Goal: Task Accomplishment & Management: Complete application form

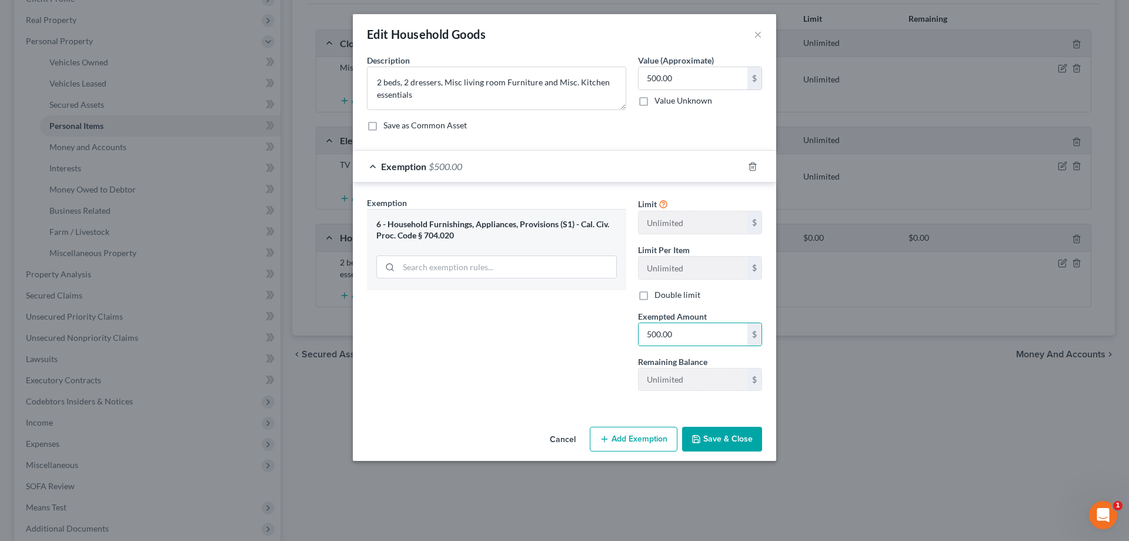
click at [718, 438] on button "Save & Close" at bounding box center [722, 439] width 80 height 25
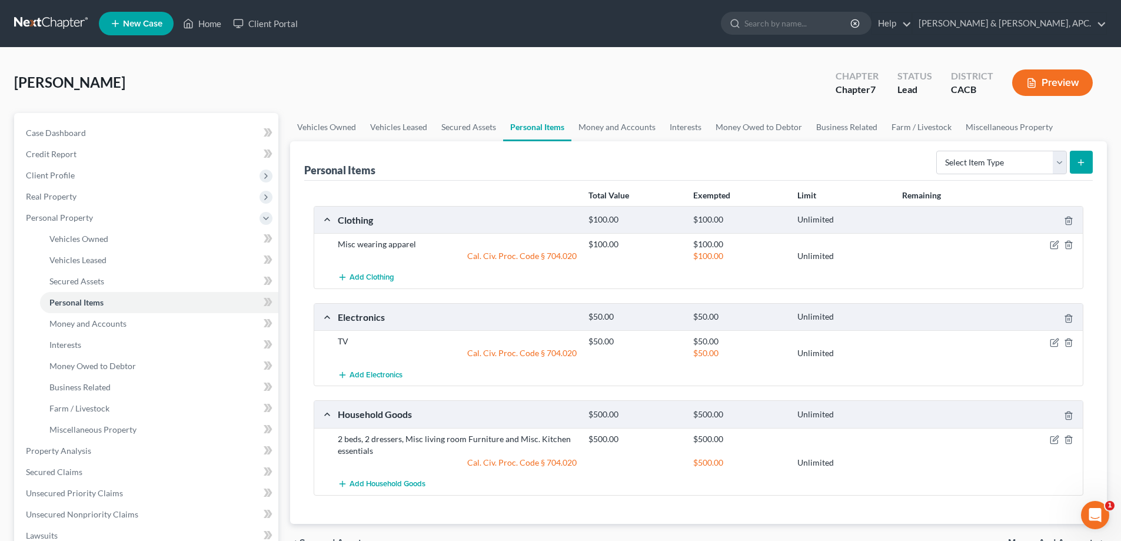
scroll to position [59, 0]
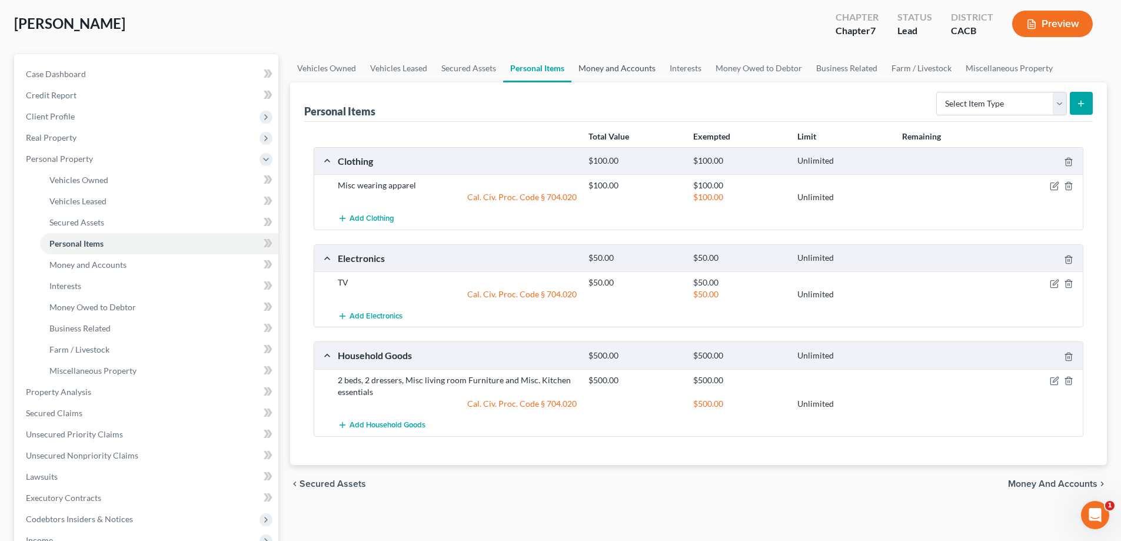
click at [629, 65] on link "Money and Accounts" at bounding box center [616, 68] width 91 height 28
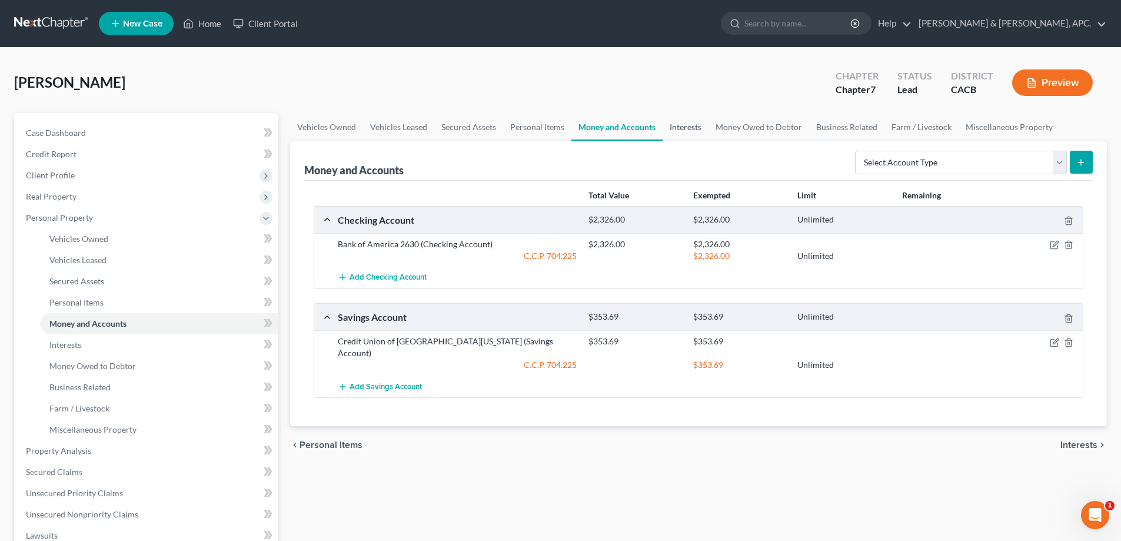
click at [687, 124] on link "Interests" at bounding box center [685, 127] width 46 height 28
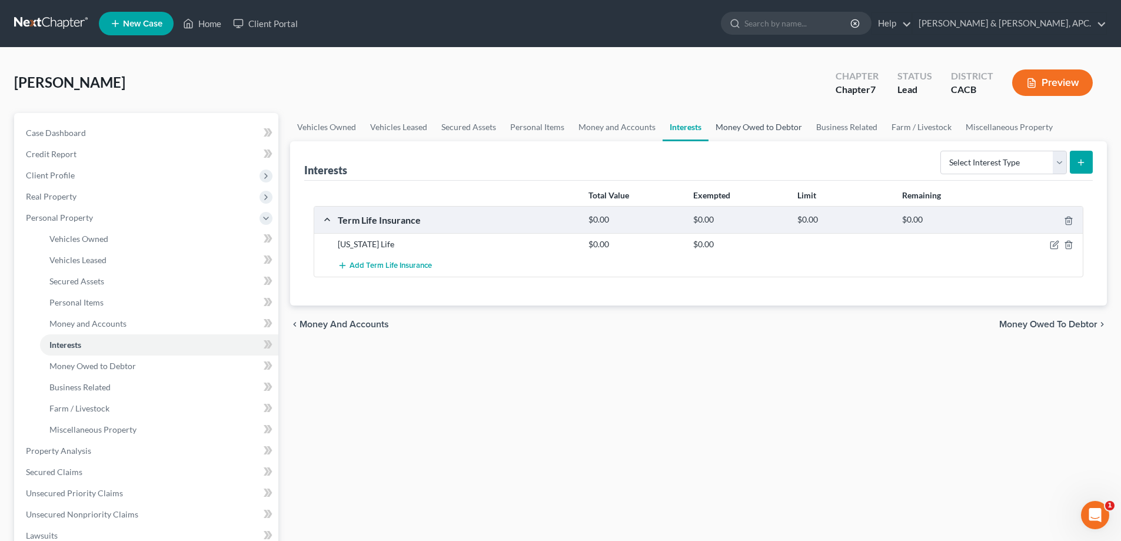
click at [741, 128] on link "Money Owed to Debtor" at bounding box center [758, 127] width 101 height 28
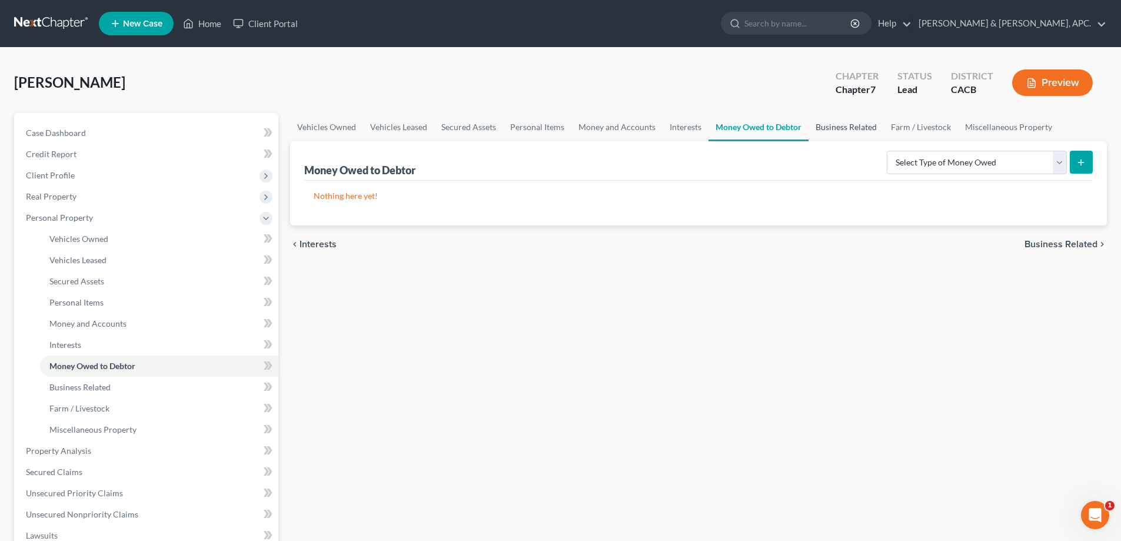
click at [829, 129] on link "Business Related" at bounding box center [845, 127] width 75 height 28
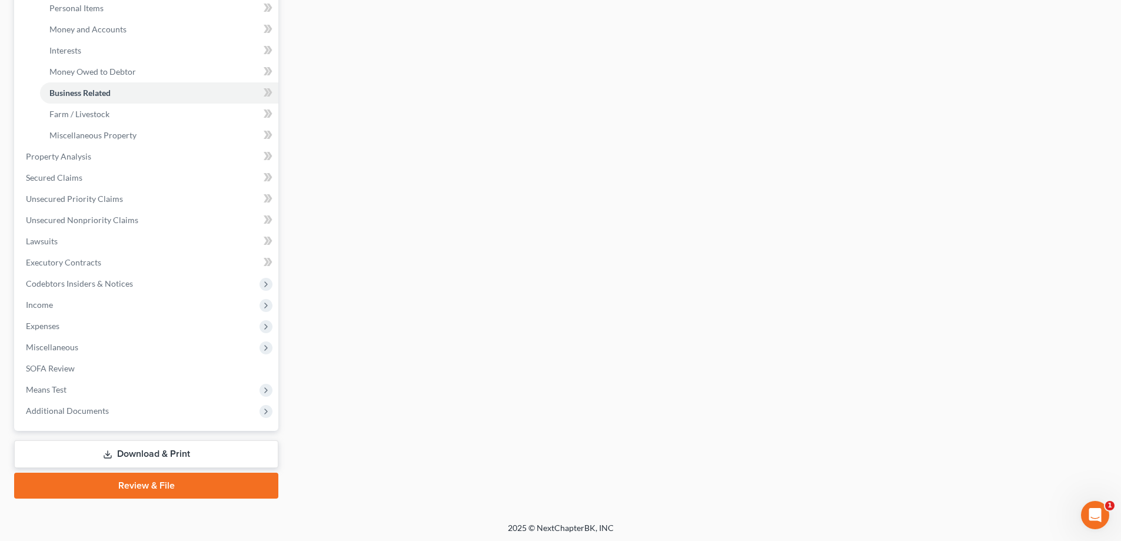
scroll to position [296, 0]
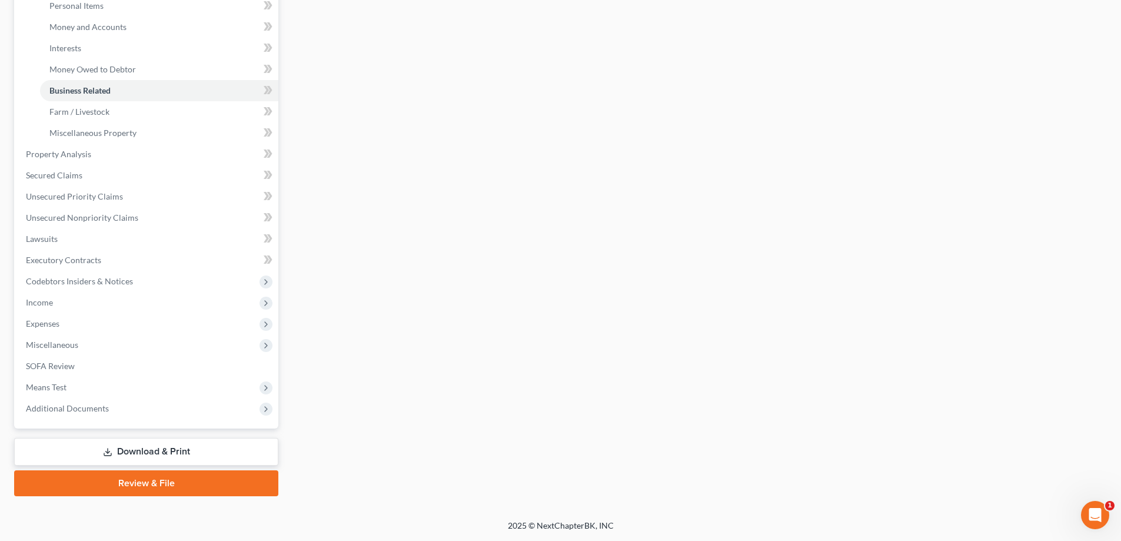
click at [186, 449] on link "Download & Print" at bounding box center [146, 452] width 264 height 28
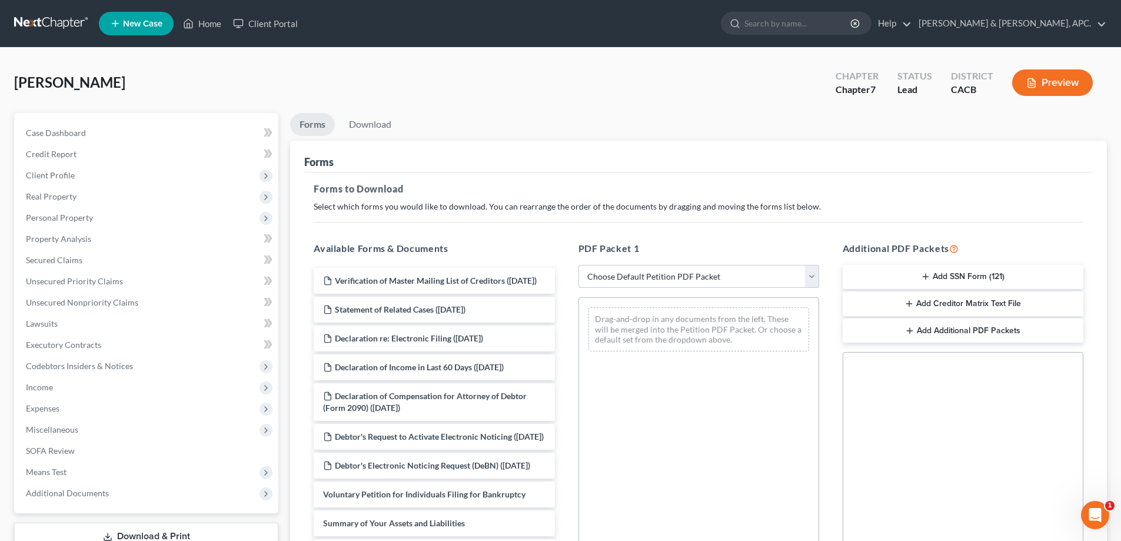
click at [722, 269] on select "Choose Default Petition PDF Packet Complete Bankruptcy Petition (all forms and …" at bounding box center [698, 277] width 241 height 24
select select "0"
click at [578, 265] on select "Choose Default Petition PDF Packet Complete Bankruptcy Petition (all forms and …" at bounding box center [698, 277] width 241 height 24
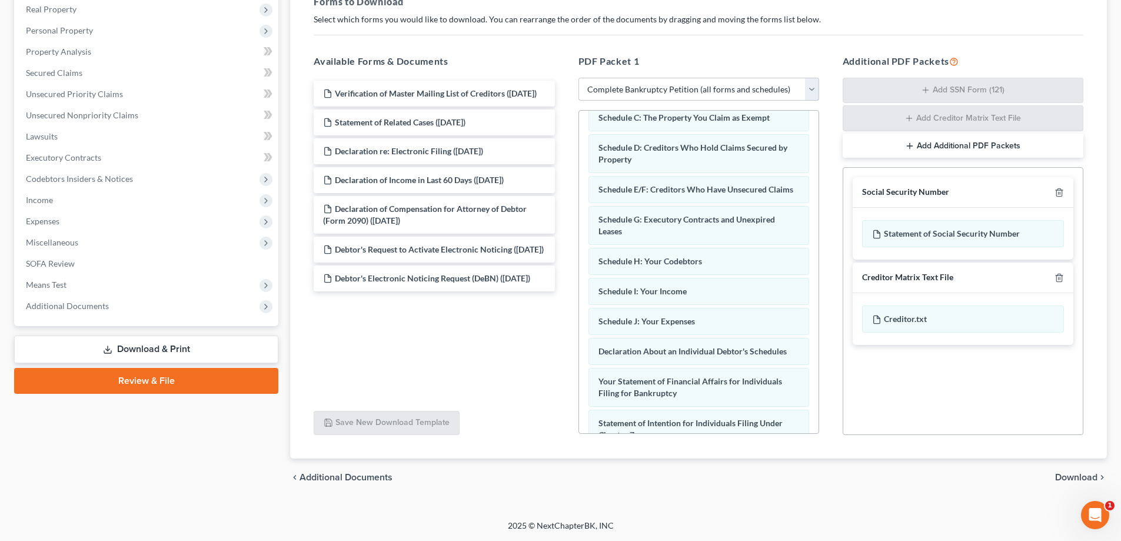
scroll to position [176, 0]
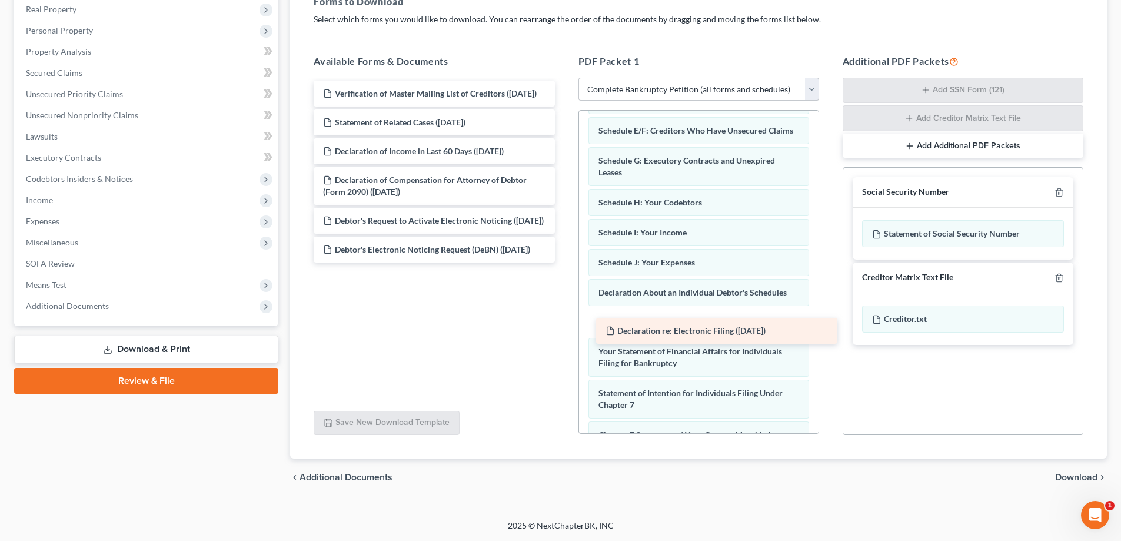
drag, startPoint x: 429, startPoint y: 167, endPoint x: 712, endPoint y: 335, distance: 328.4
click at [564, 262] on div "Declaration re: Electronic Filing ([DATE]) Verification of Master Mailing List …" at bounding box center [433, 172] width 259 height 182
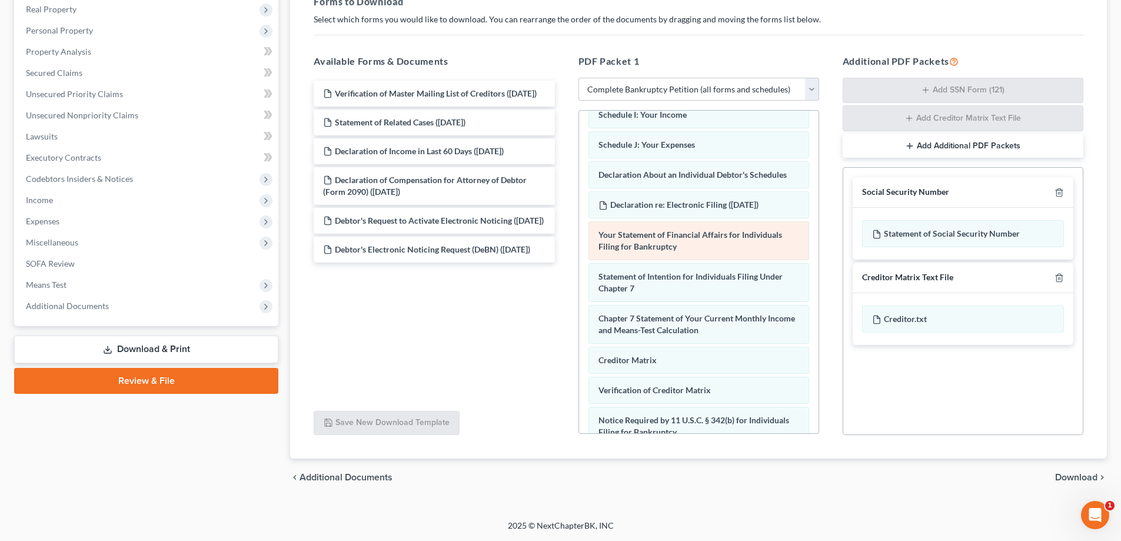
scroll to position [353, 0]
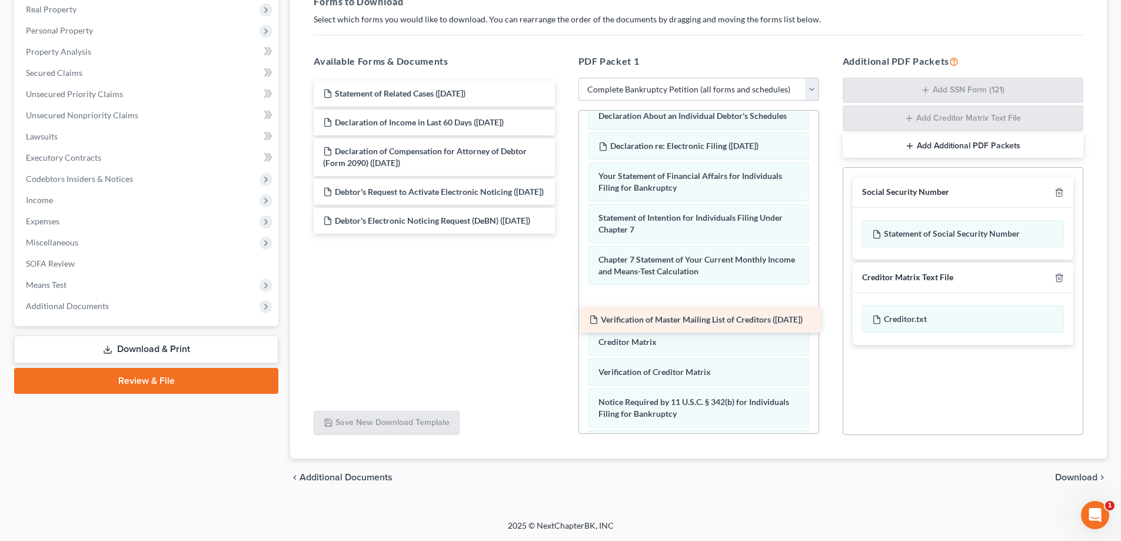
drag, startPoint x: 438, startPoint y: 99, endPoint x: 704, endPoint y: 325, distance: 348.9
click at [564, 234] on div "Verification of Master Mailing List of Creditors ([DATE]) Verification of Maste…" at bounding box center [433, 157] width 259 height 153
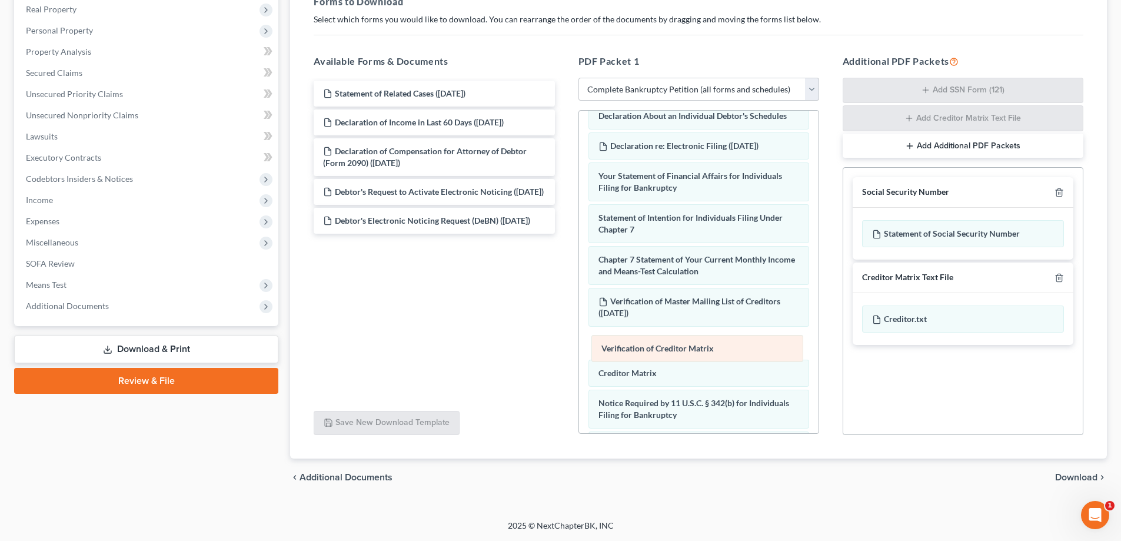
drag, startPoint x: 679, startPoint y: 383, endPoint x: 682, endPoint y: 346, distance: 36.6
click at [682, 346] on div "Verification of Creditor Matrix Voluntary Petition for Individuals Filing for B…" at bounding box center [698, 136] width 239 height 757
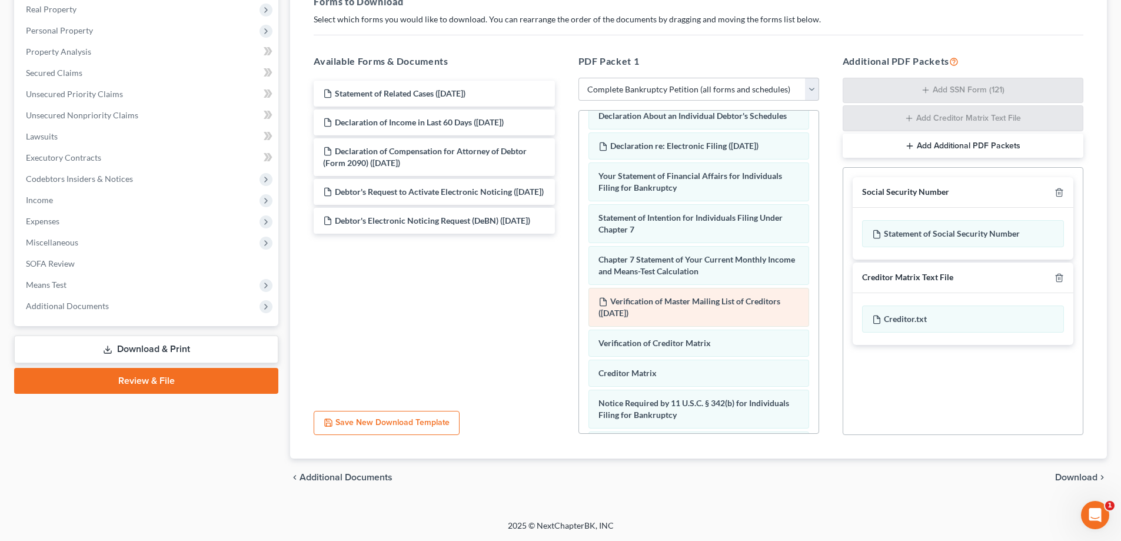
scroll to position [447, 0]
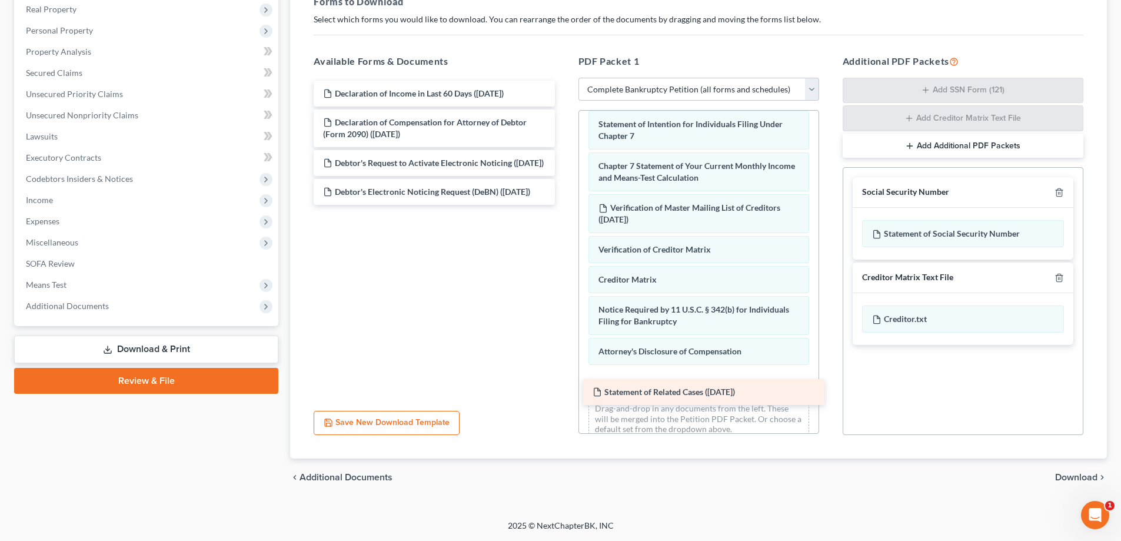
drag, startPoint x: 425, startPoint y: 92, endPoint x: 694, endPoint y: 391, distance: 401.9
click at [564, 205] on div "Statement of Related Cases ([DATE]) Statement of Related Cases ([DATE]) Declara…" at bounding box center [433, 143] width 259 height 124
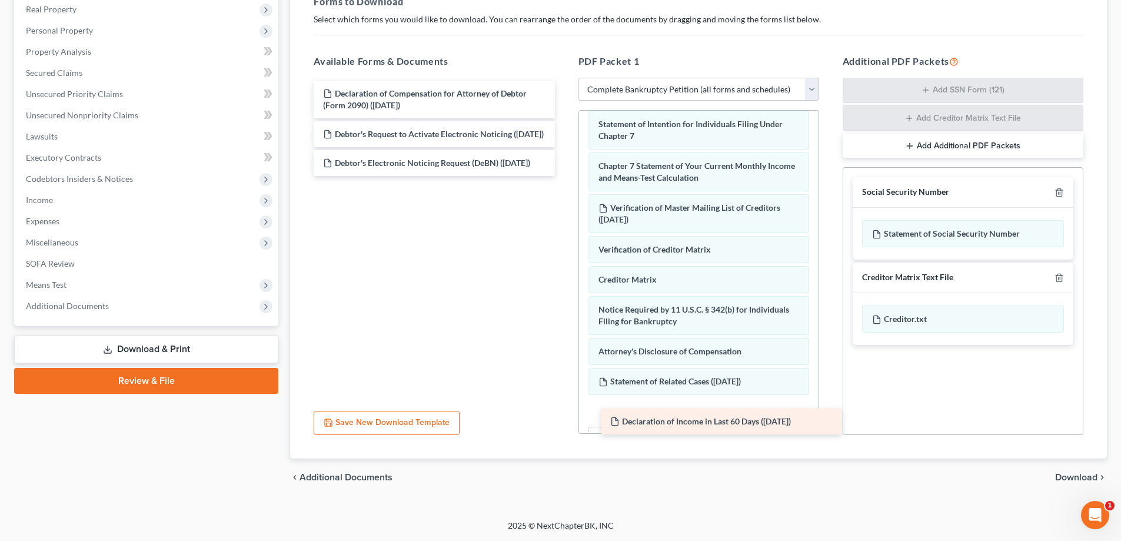
drag, startPoint x: 403, startPoint y: 91, endPoint x: 690, endPoint y: 418, distance: 435.6
click at [564, 176] on div "Declaration of Income in Last 60 Days ([DATE]) Declaration of Income in Last 60…" at bounding box center [433, 128] width 259 height 95
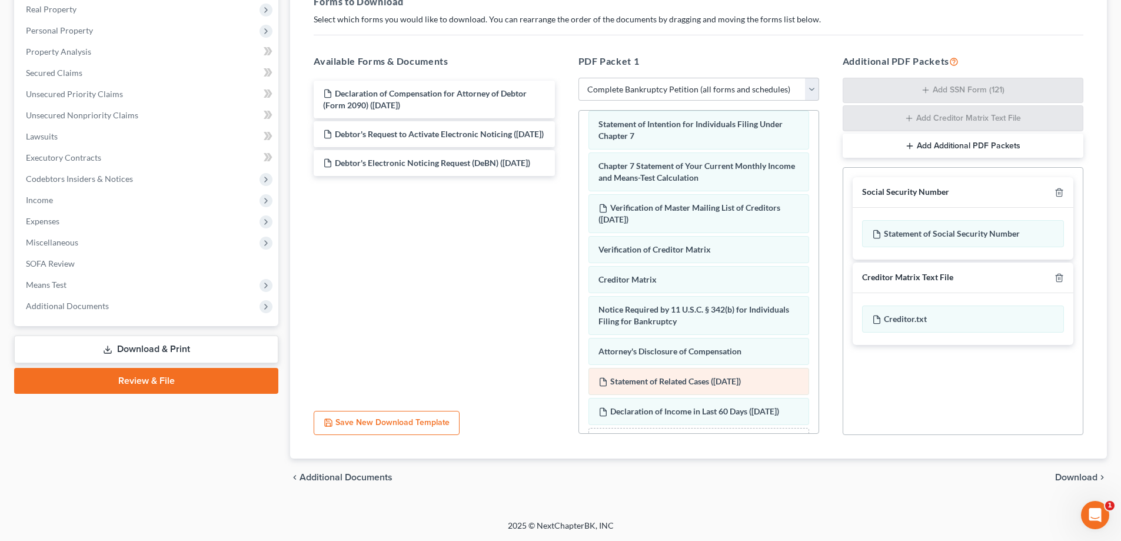
scroll to position [518, 0]
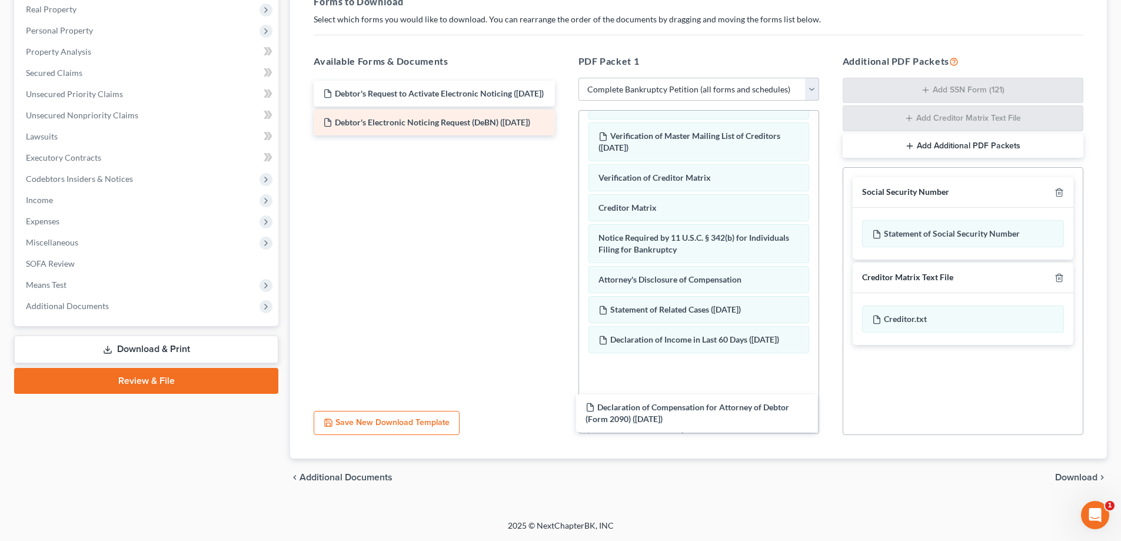
drag, startPoint x: 399, startPoint y: 97, endPoint x: 474, endPoint y: 158, distance: 96.6
click at [564, 135] on div "Declaration of Compensation for Attorney of Debtor (Form 2090) ([DATE]) Declara…" at bounding box center [433, 108] width 259 height 55
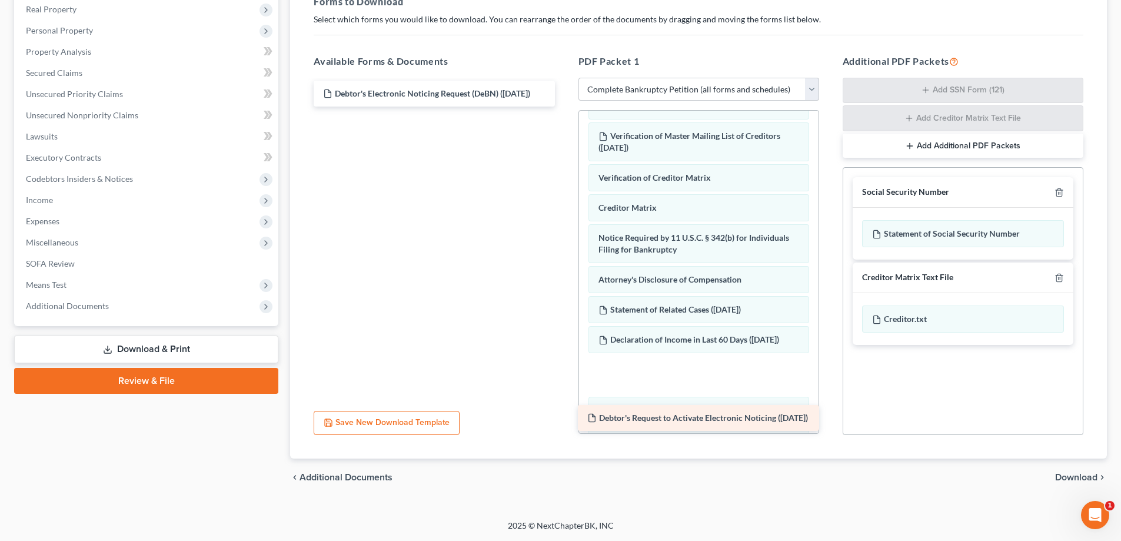
drag, startPoint x: 462, startPoint y: 97, endPoint x: 727, endPoint y: 421, distance: 418.1
click at [564, 106] on div "Debtor's Request to Activate Electronic Noticing ([DATE]) Debtor's Request to A…" at bounding box center [433, 94] width 259 height 26
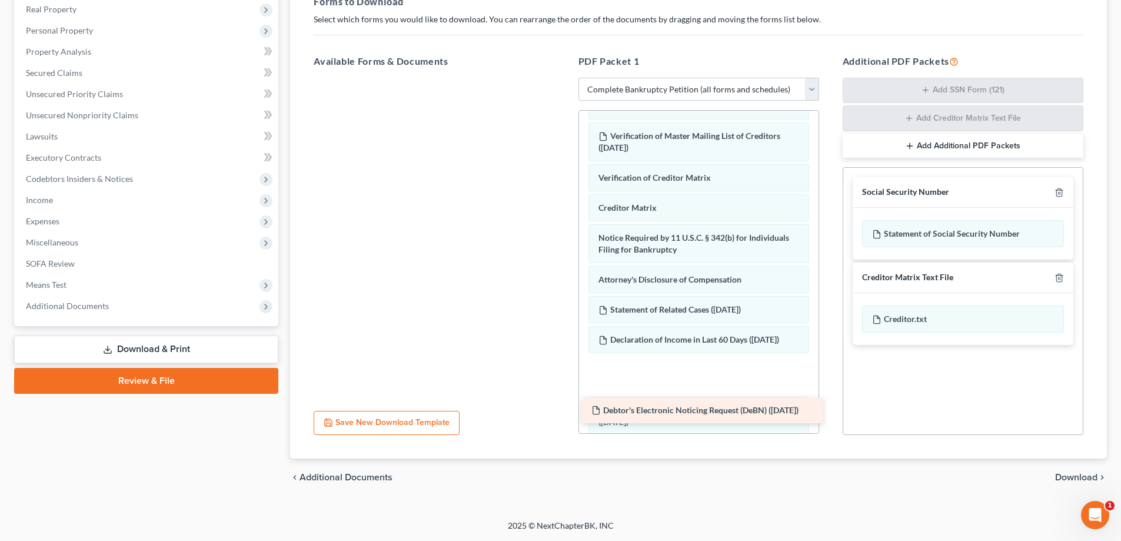
drag, startPoint x: 445, startPoint y: 95, endPoint x: 714, endPoint y: 412, distance: 414.9
click at [564, 78] on div "Debtor's Electronic Noticing Request (DeBN) ([DATE]) Debtor's Electronic Notici…" at bounding box center [433, 78] width 259 height 0
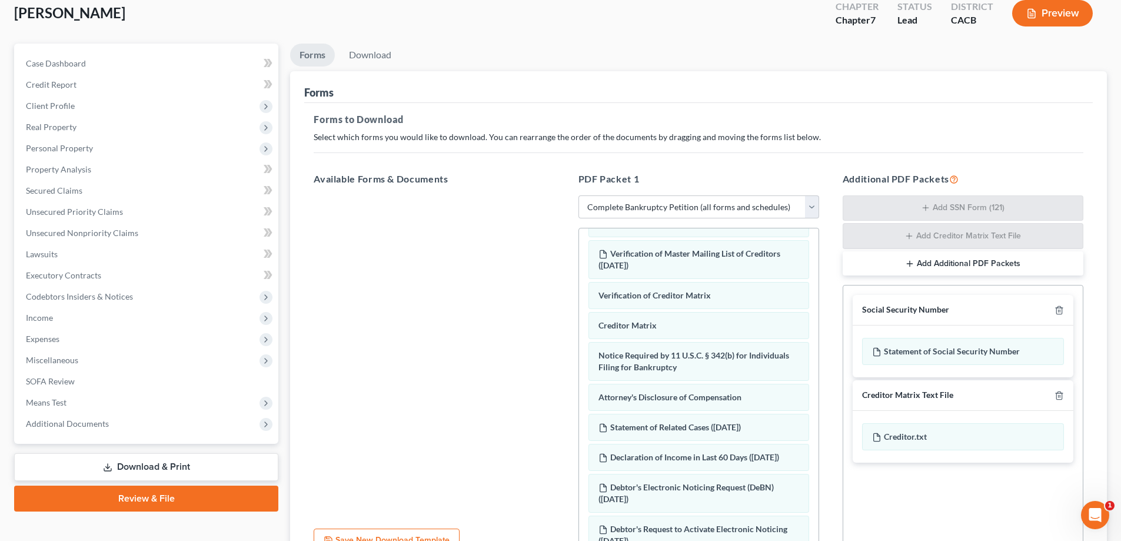
scroll to position [187, 0]
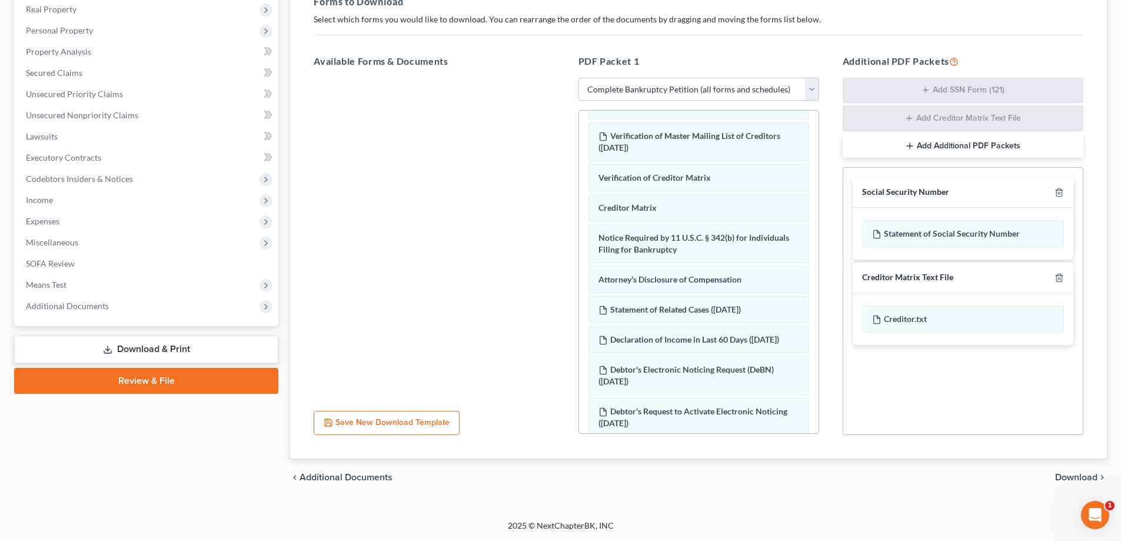
click at [1078, 475] on span "Download" at bounding box center [1076, 476] width 42 height 9
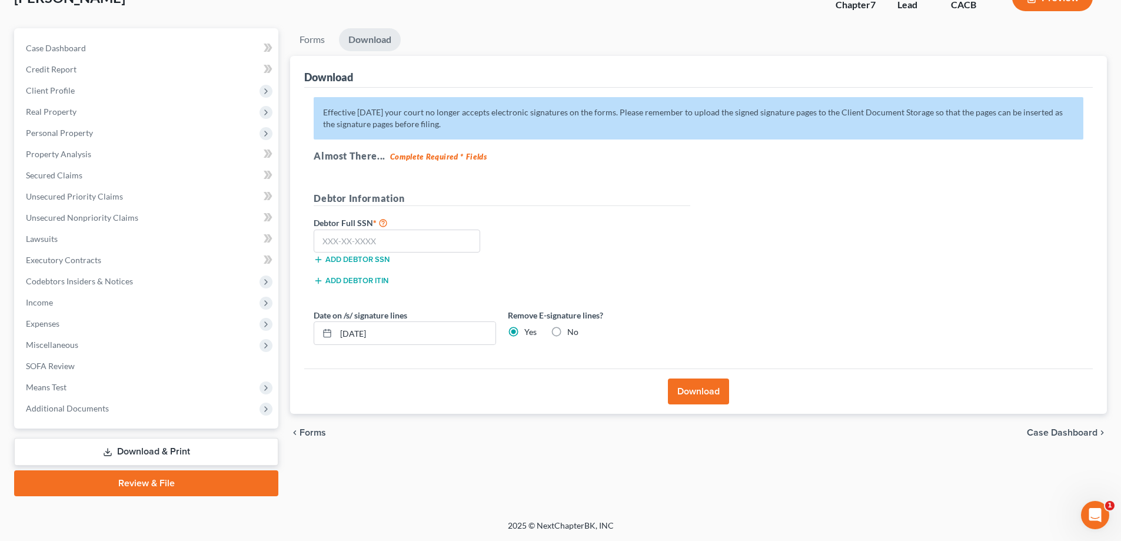
scroll to position [85, 0]
click at [385, 245] on input "text" at bounding box center [397, 241] width 166 height 24
type input "550-65-6063"
drag, startPoint x: 398, startPoint y: 329, endPoint x: 319, endPoint y: 329, distance: 78.8
click at [319, 329] on div "[DATE]" at bounding box center [405, 333] width 182 height 24
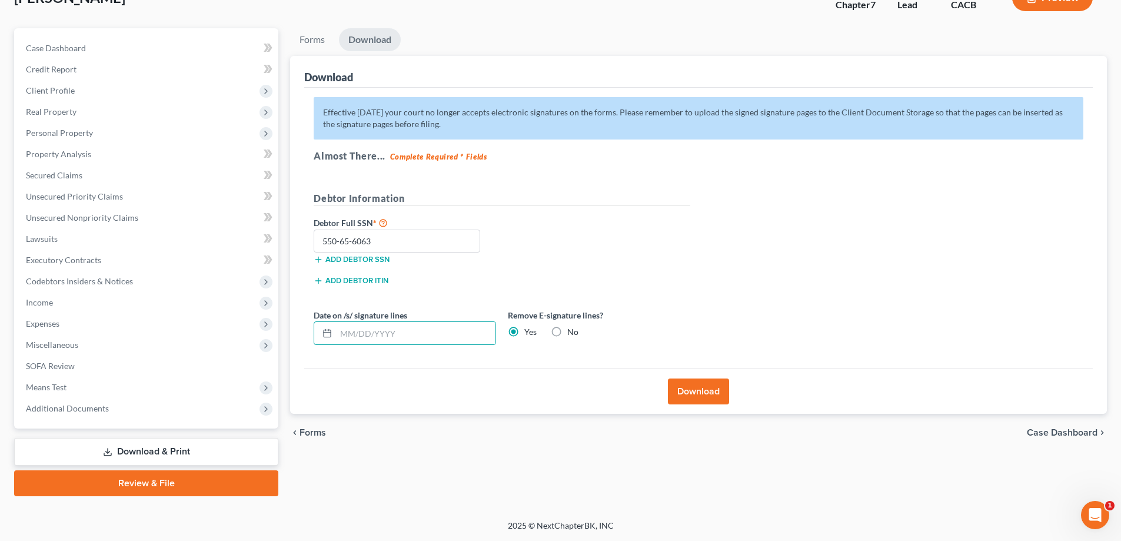
click at [701, 388] on button "Download" at bounding box center [698, 391] width 61 height 26
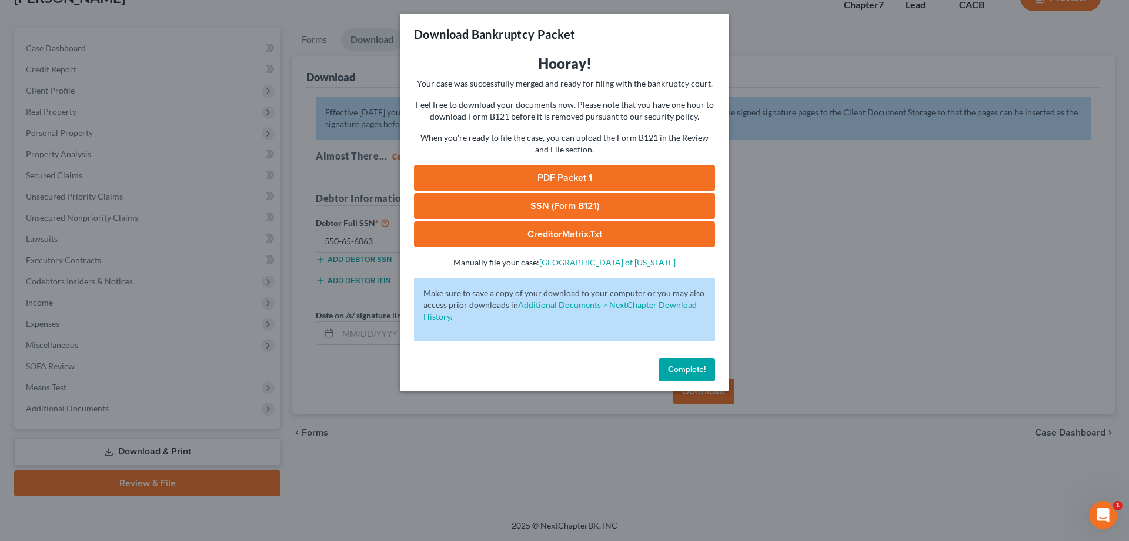
click at [597, 174] on link "PDF Packet 1" at bounding box center [564, 178] width 301 height 26
click at [689, 372] on span "Complete!" at bounding box center [687, 369] width 38 height 10
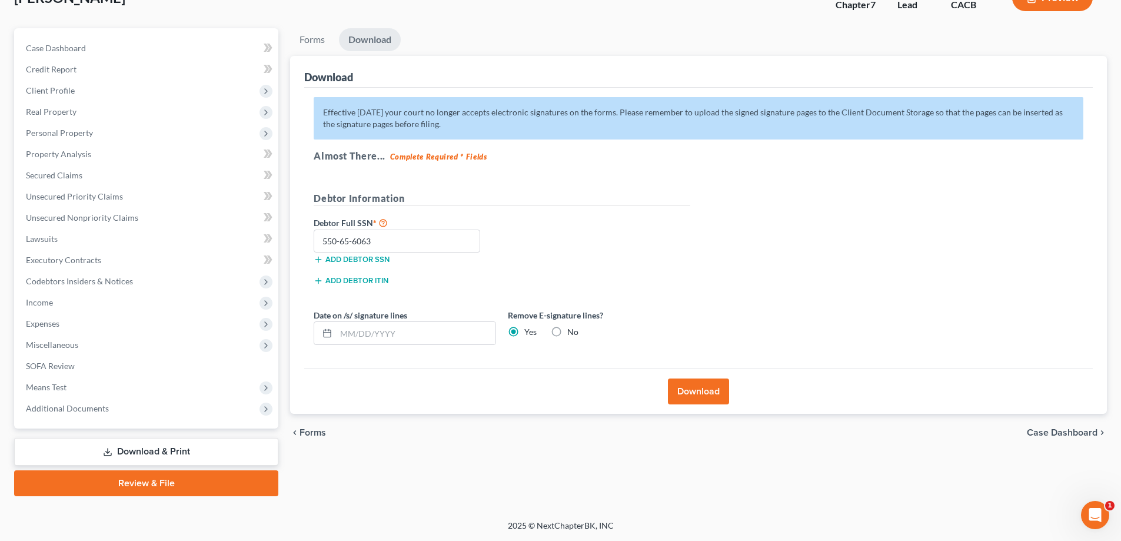
scroll to position [0, 0]
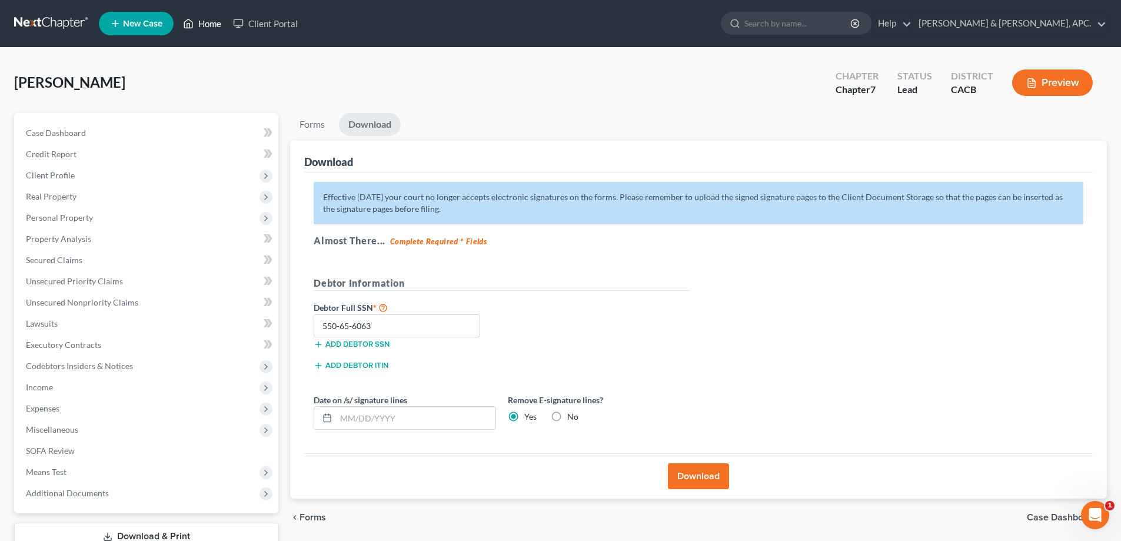
click at [208, 17] on link "Home" at bounding box center [202, 23] width 50 height 21
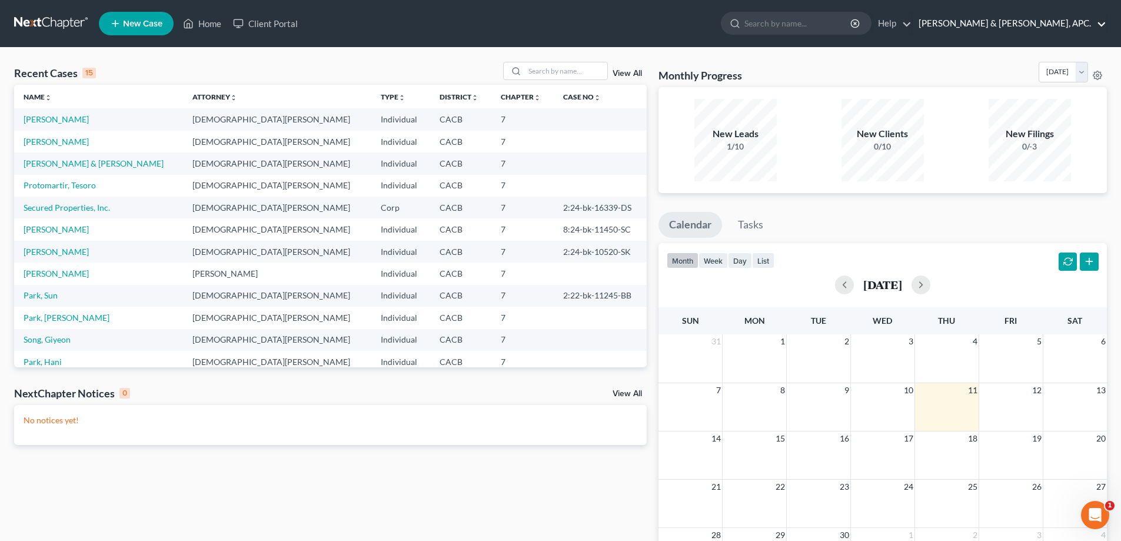
click at [1067, 21] on link "[PERSON_NAME] & [PERSON_NAME], APC." at bounding box center [1009, 23] width 194 height 21
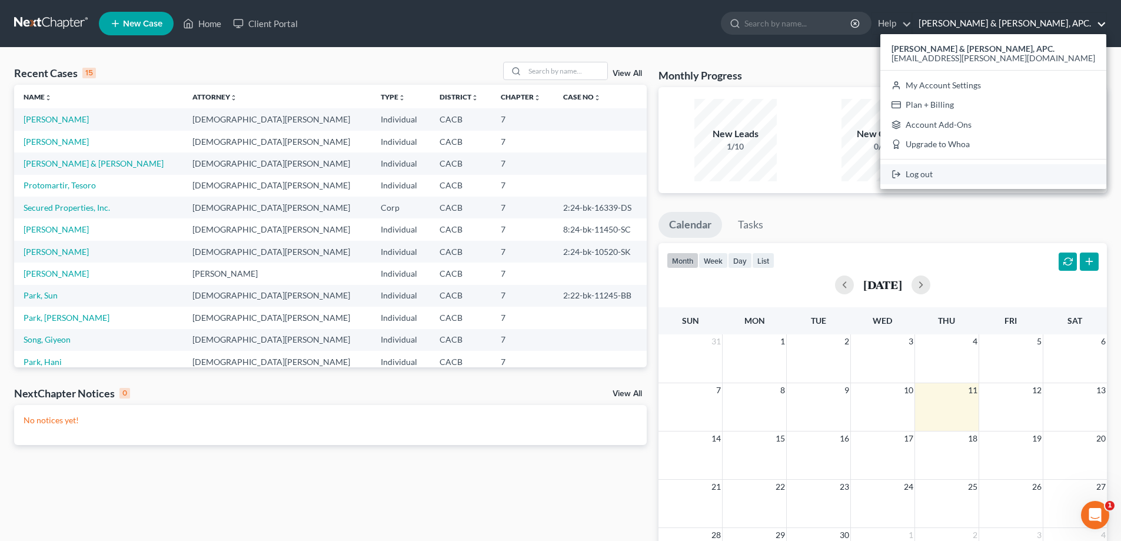
click at [1018, 172] on link "Log out" at bounding box center [993, 174] width 226 height 20
